Goal: Transaction & Acquisition: Obtain resource

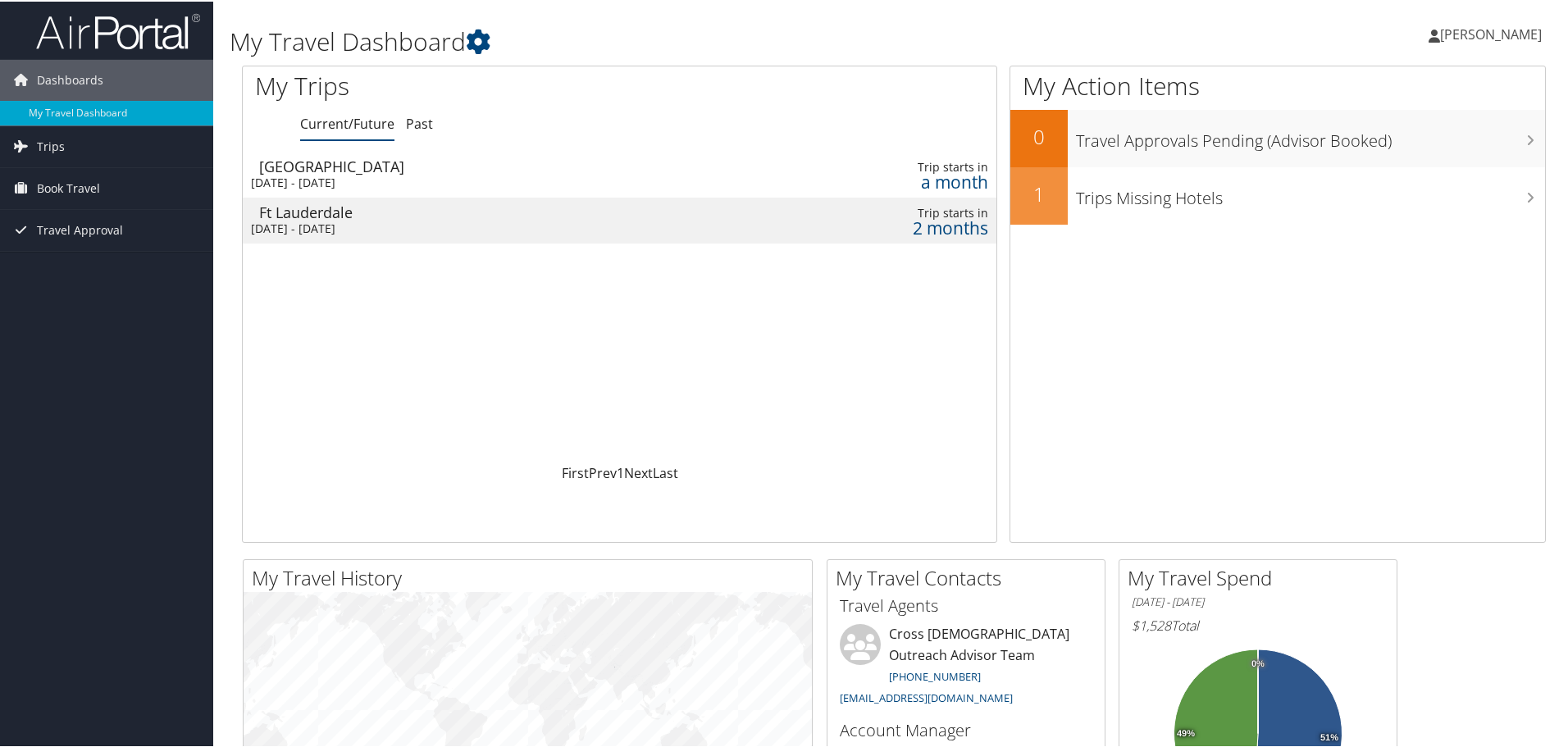
click at [351, 220] on div "[DATE] - [DATE]" at bounding box center [470, 227] width 438 height 15
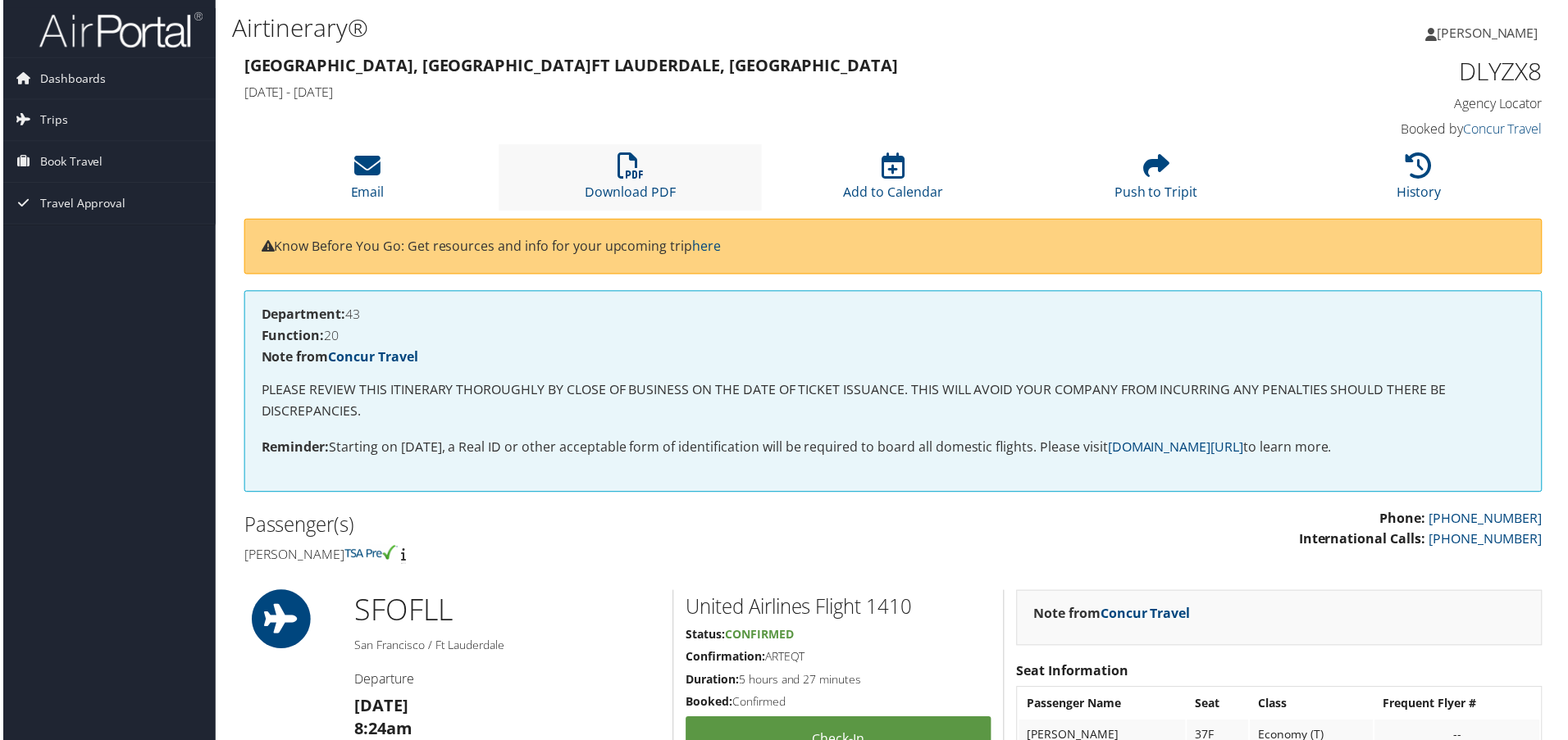
click at [651, 169] on li "Download PDF" at bounding box center [630, 178] width 264 height 66
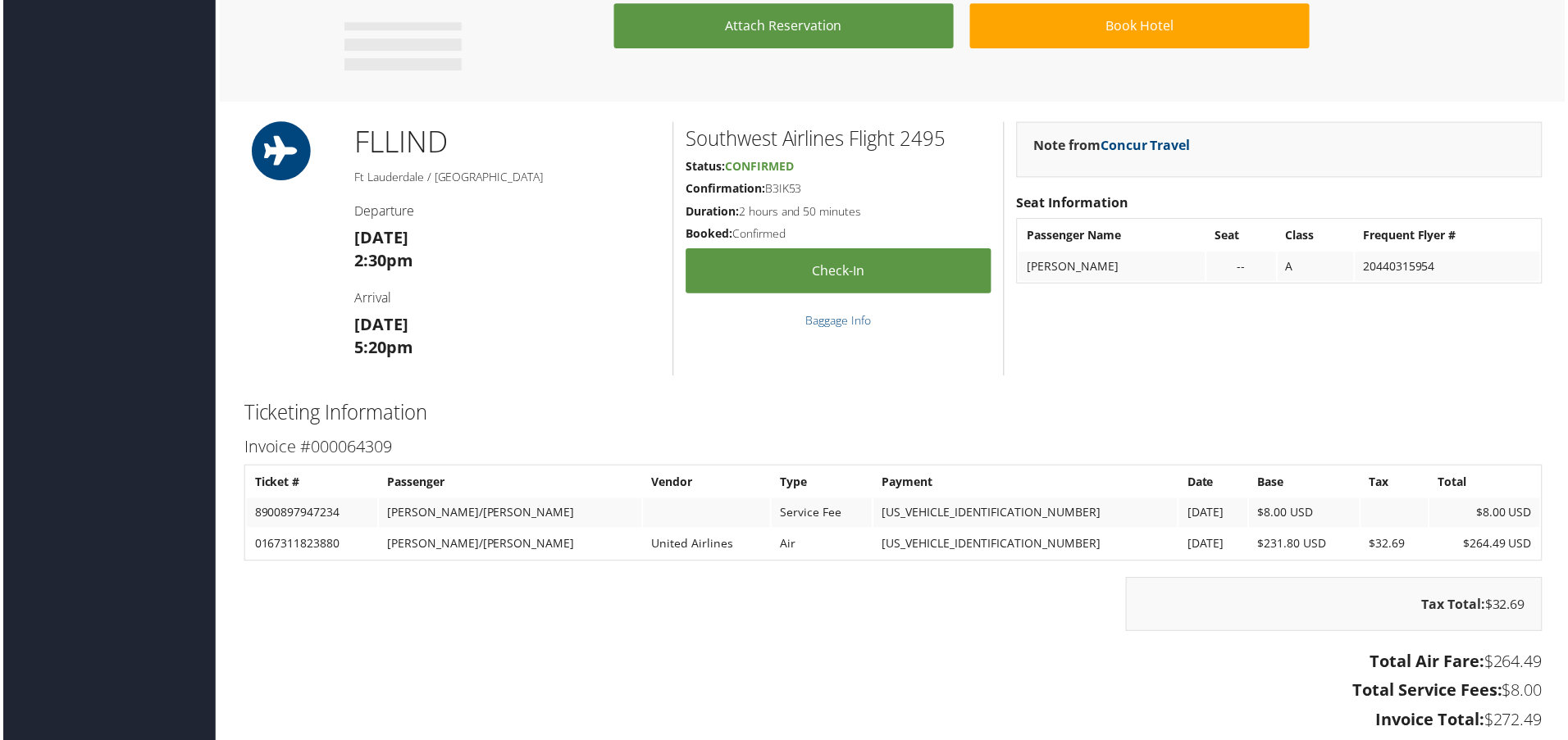
scroll to position [984, 0]
